Goal: Feedback & Contribution: Contribute content

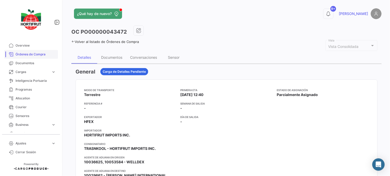
scroll to position [256, 0]
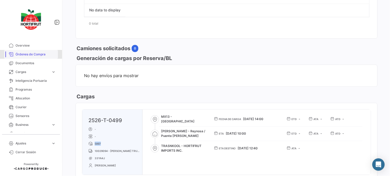
click at [42, 50] on link "Órdenes de Compra" at bounding box center [31, 54] width 54 height 9
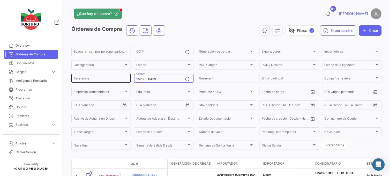
drag, startPoint x: 175, startPoint y: 78, endPoint x: 120, endPoint y: 81, distance: 54.9
click at [0, 0] on div "Buscar en campos personalizados... OC # Generación de cargas Generación de carg…" at bounding box center [0, 0] width 0 height 0
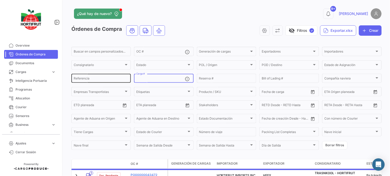
paste input "2526-T-0437"
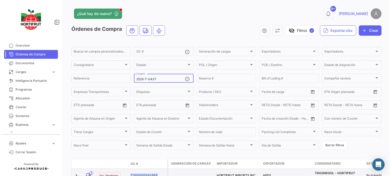
type input "2526-T-0437"
click at [148, 173] on link "PO00000043468" at bounding box center [148, 174] width 35 height 5
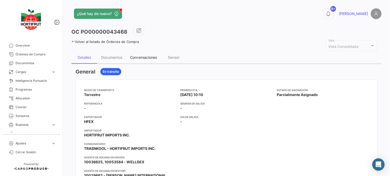
click at [148, 56] on div "Conversaciones" at bounding box center [143, 57] width 27 height 4
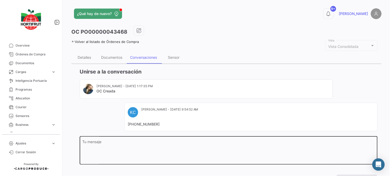
click at [155, 147] on textarea "Tu mensaje" at bounding box center [228, 151] width 292 height 23
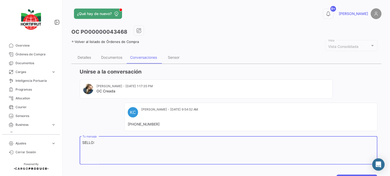
paste textarea "2025917"
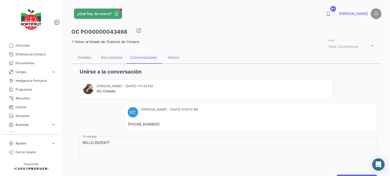
click at [221, 173] on div "SELLO:2025917 Tu mensaje Enviar mensaje" at bounding box center [229, 160] width 298 height 50
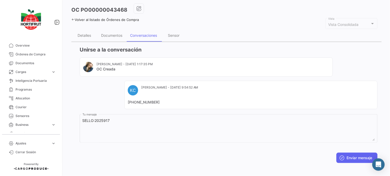
scroll to position [25, 0]
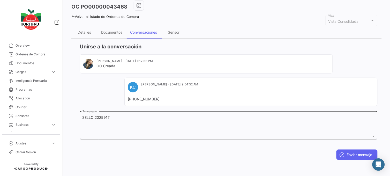
click at [170, 120] on textarea "SELLO:2025917" at bounding box center [228, 126] width 292 height 23
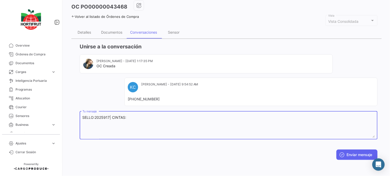
paste textarea "A005751"
type textarea "SELLO:2025917| CINTAS:A005751/A005752"
click at [342, 155] on button "Enviar mensaje" at bounding box center [356, 154] width 41 height 10
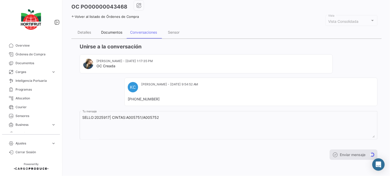
click at [117, 35] on div "Documentos" at bounding box center [111, 32] width 29 height 12
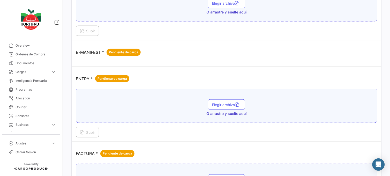
scroll to position [509, 0]
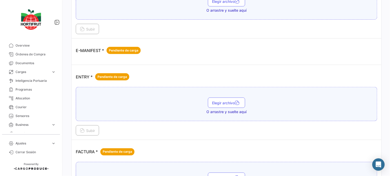
drag, startPoint x: 385, startPoint y: 90, endPoint x: 391, endPoint y: 41, distance: 48.7
click at [390, 41] on html "Overview Órdenes de Compra Documentos Cargas expand_more Cargas Aéreas Cargas M…" at bounding box center [195, 88] width 390 height 176
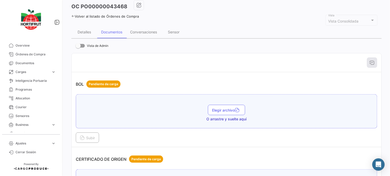
scroll to position [17, 0]
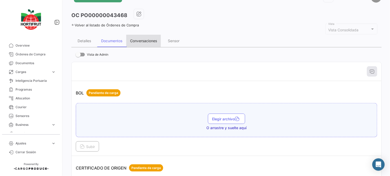
click at [148, 37] on div "Conversaciones" at bounding box center [143, 41] width 35 height 12
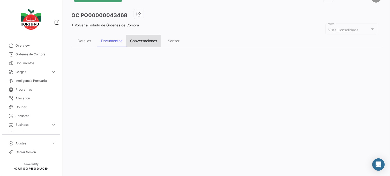
scroll to position [0, 0]
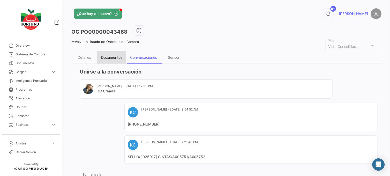
click at [112, 58] on div "Documentos" at bounding box center [111, 57] width 21 height 4
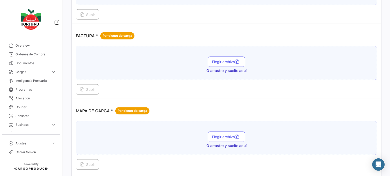
scroll to position [626, 0]
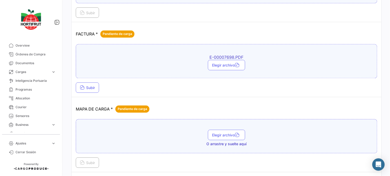
click at [87, 83] on div "E-00007698.PDF Elegir archivo Subir" at bounding box center [226, 68] width 301 height 49
click at [89, 87] on span "Subir" at bounding box center [87, 88] width 15 height 4
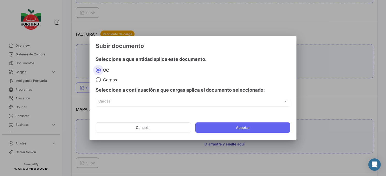
click at [99, 79] on span at bounding box center [98, 79] width 5 height 5
click at [99, 79] on input "Cargas" at bounding box center [98, 79] width 5 height 5
radio input "true"
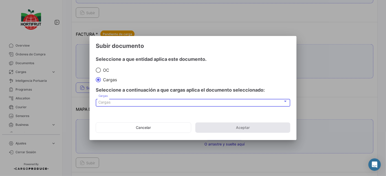
click at [116, 103] on div "Cargas" at bounding box center [191, 102] width 184 height 4
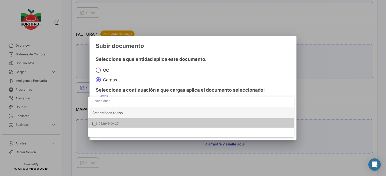
click at [126, 120] on mat-option "2526-T-0437" at bounding box center [191, 123] width 206 height 11
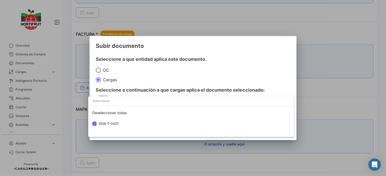
click at [175, 83] on div at bounding box center [193, 88] width 386 height 176
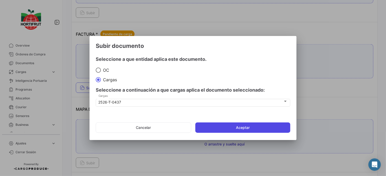
click at [218, 125] on button "Aceptar" at bounding box center [242, 127] width 95 height 10
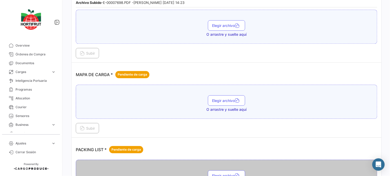
scroll to position [699, 0]
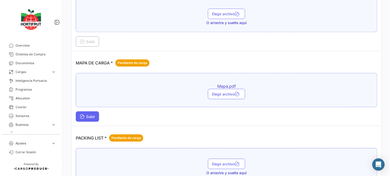
click at [87, 119] on button "Subir" at bounding box center [87, 116] width 23 height 10
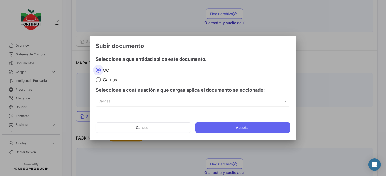
click at [97, 78] on mat-radio-group "OC Cargas" at bounding box center [193, 74] width 194 height 15
click at [99, 80] on span at bounding box center [98, 79] width 5 height 5
click at [99, 80] on input "Cargas" at bounding box center [98, 79] width 5 height 5
radio input "true"
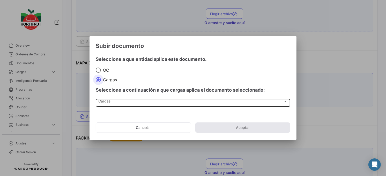
click at [113, 99] on div "Cargas Cargas" at bounding box center [193, 102] width 189 height 9
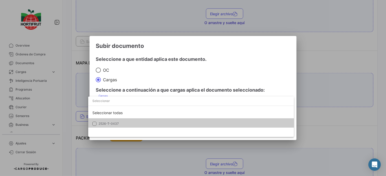
click at [129, 123] on span "2526-T-0437" at bounding box center [135, 123] width 72 height 5
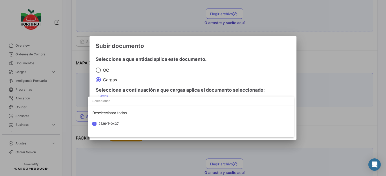
click at [197, 78] on div at bounding box center [193, 88] width 386 height 176
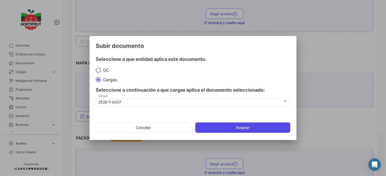
click at [233, 127] on button "Aceptar" at bounding box center [242, 127] width 95 height 10
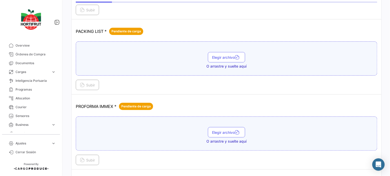
scroll to position [812, 0]
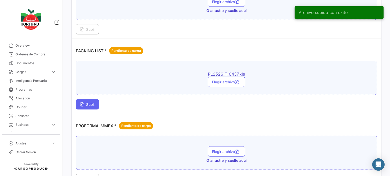
click at [87, 103] on span "Subir" at bounding box center [87, 104] width 15 height 4
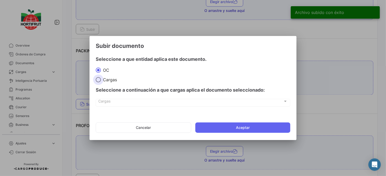
click at [105, 80] on span "Cargas" at bounding box center [109, 79] width 16 height 5
click at [101, 80] on input "Cargas" at bounding box center [98, 79] width 5 height 5
radio input "true"
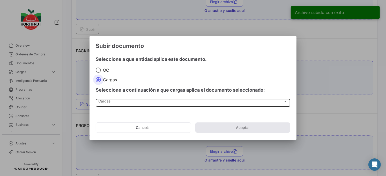
click at [133, 106] on div "Cargas Cargas" at bounding box center [193, 102] width 189 height 9
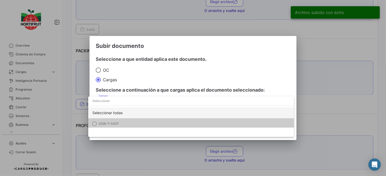
click at [146, 122] on span "2526-T-0437" at bounding box center [135, 123] width 72 height 5
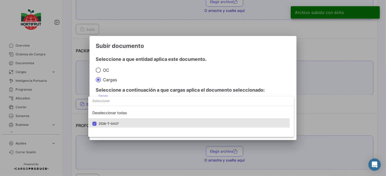
click at [191, 82] on div at bounding box center [193, 88] width 386 height 176
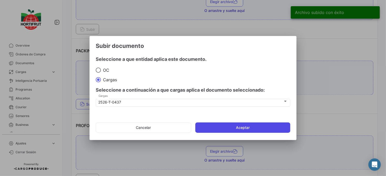
click at [227, 132] on button "Aceptar" at bounding box center [242, 127] width 95 height 10
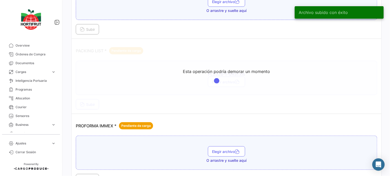
drag, startPoint x: 387, startPoint y: 131, endPoint x: 388, endPoint y: 139, distance: 8.4
click at [388, 140] on div "¿Qué hay de nuevo? 9+ [PERSON_NAME] OC PO00000043468 Volver al listado de Órden…" at bounding box center [226, 88] width 327 height 176
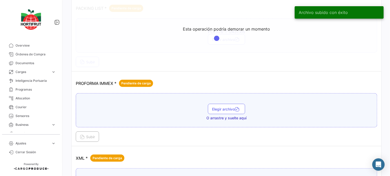
scroll to position [879, 0]
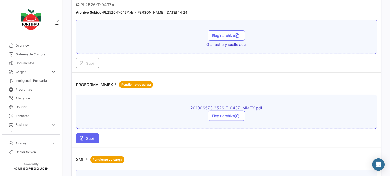
click at [94, 136] on span "Subir" at bounding box center [87, 138] width 15 height 4
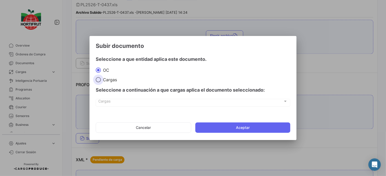
click at [101, 81] on label "Cargas" at bounding box center [193, 79] width 194 height 5
click at [101, 81] on input "Cargas" at bounding box center [98, 79] width 5 height 5
radio input "true"
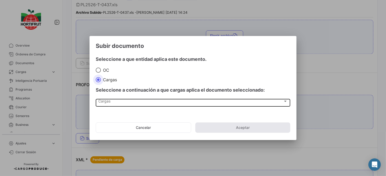
click at [126, 99] on div "Cargas Cargas" at bounding box center [193, 102] width 189 height 9
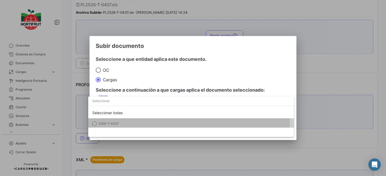
click at [141, 126] on mat-option "2526-T-0437" at bounding box center [191, 123] width 206 height 11
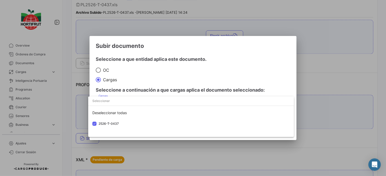
click at [203, 84] on div at bounding box center [193, 88] width 386 height 176
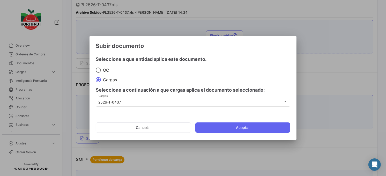
click at [231, 121] on mat-dialog-actions "Cancelar Aceptar" at bounding box center [193, 128] width 194 height 18
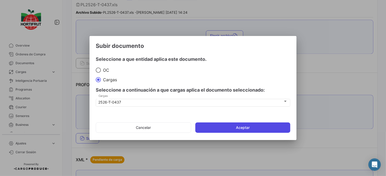
click at [239, 130] on button "Aceptar" at bounding box center [242, 127] width 95 height 10
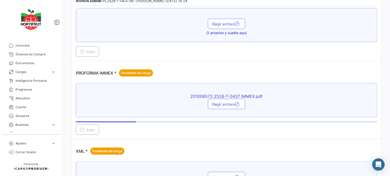
scroll to position [952, 0]
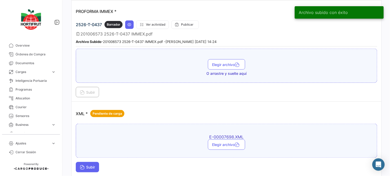
click at [92, 162] on button "Subir" at bounding box center [87, 167] width 23 height 10
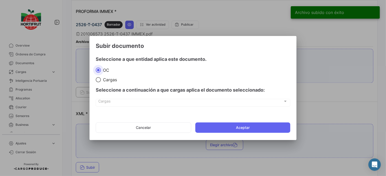
click at [98, 80] on span at bounding box center [98, 80] width 0 height 0
click at [98, 79] on input "Cargas" at bounding box center [98, 79] width 5 height 5
radio input "true"
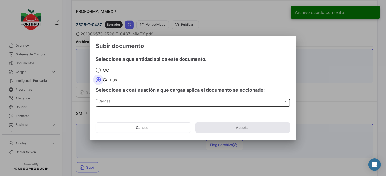
click at [115, 104] on div "Cargas Cargas" at bounding box center [193, 102] width 189 height 9
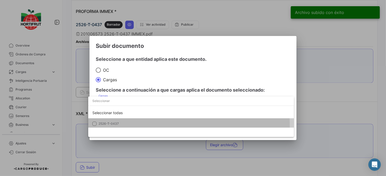
click at [128, 125] on span "2526-T-0437" at bounding box center [135, 123] width 72 height 5
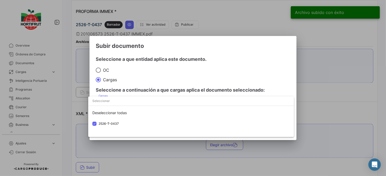
click at [210, 95] on div at bounding box center [193, 88] width 386 height 176
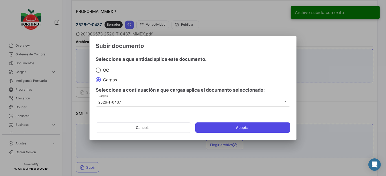
click at [237, 125] on button "Aceptar" at bounding box center [242, 127] width 95 height 10
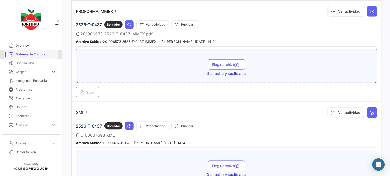
click at [38, 58] on link "Órdenes de Compra" at bounding box center [31, 54] width 54 height 9
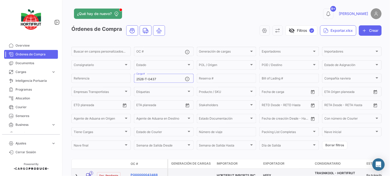
click at [151, 172] on link "PO00000043468" at bounding box center [148, 174] width 35 height 5
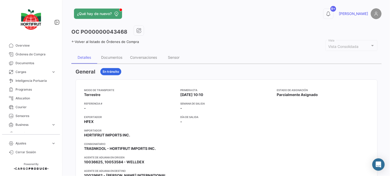
drag, startPoint x: 142, startPoint y: 50, endPoint x: 144, endPoint y: 54, distance: 4.8
click at [144, 54] on div "Conversaciones" at bounding box center [143, 57] width 35 height 12
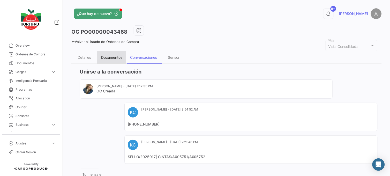
click at [114, 59] on div "Documentos" at bounding box center [111, 57] width 21 height 4
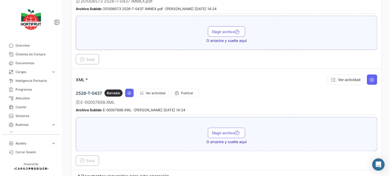
scroll to position [1005, 0]
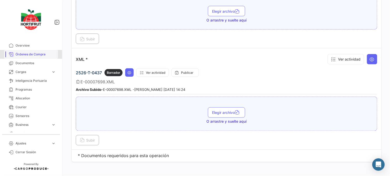
click at [35, 54] on span "Órdenes de Compra" at bounding box center [36, 54] width 40 height 5
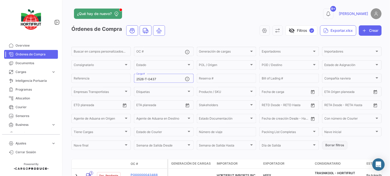
click at [335, 144] on button "Borrar filtros" at bounding box center [334, 145] width 25 height 9
